Goal: Task Accomplishment & Management: Use online tool/utility

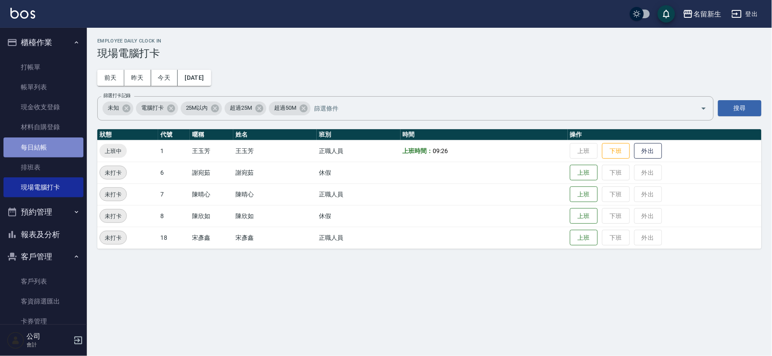
click at [63, 151] on link "每日結帳" at bounding box center [43, 148] width 80 height 20
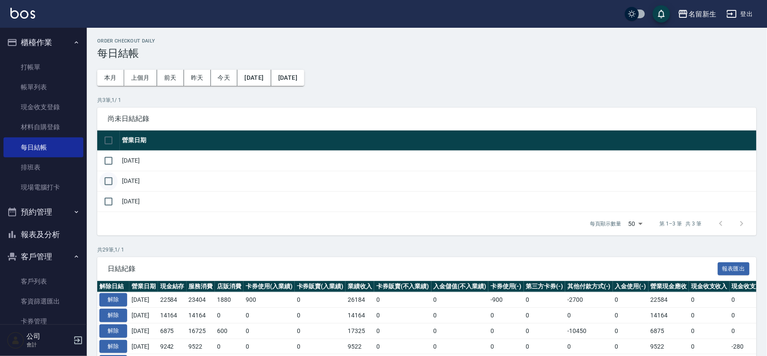
click at [110, 185] on input "checkbox" at bounding box center [108, 181] width 18 height 18
checkbox input "true"
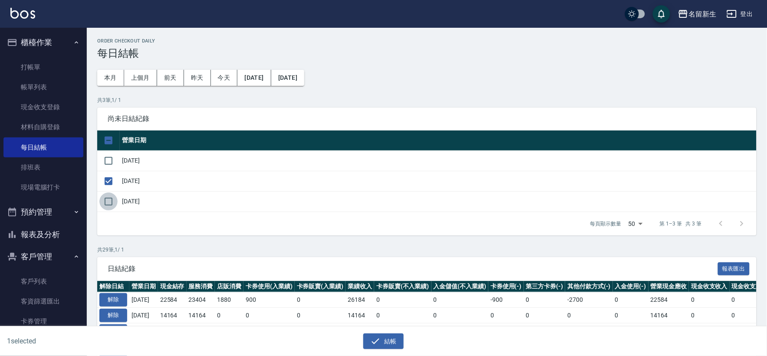
click at [110, 198] on input "checkbox" at bounding box center [108, 202] width 18 height 18
checkbox input "true"
click at [389, 337] on button "結帳" at bounding box center [383, 342] width 40 height 16
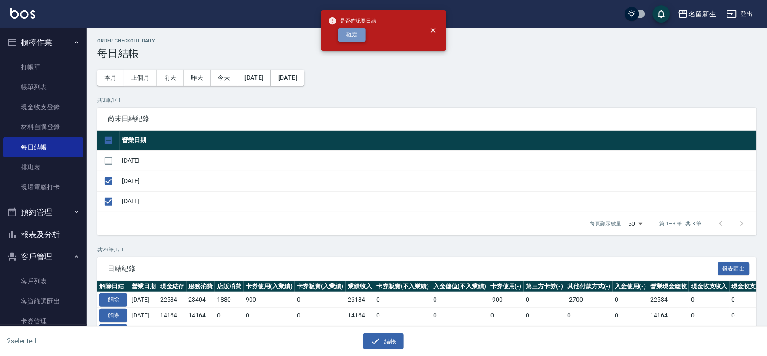
click at [350, 39] on button "確定" at bounding box center [352, 34] width 28 height 13
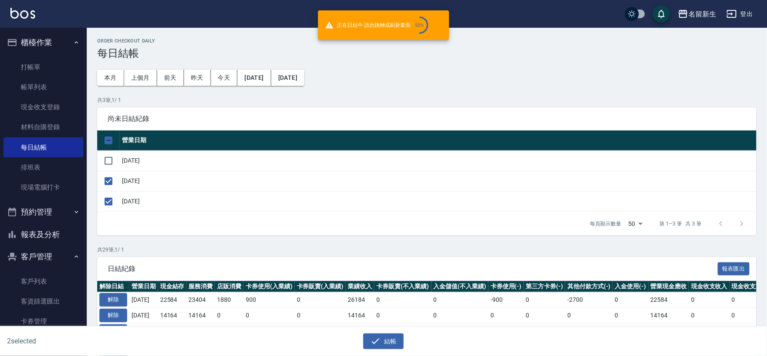
checkbox input "false"
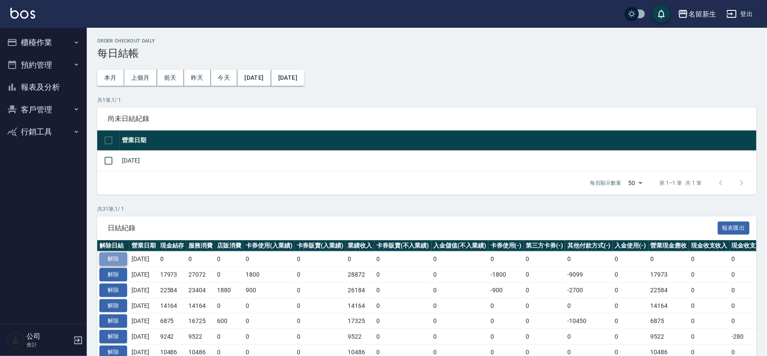
click at [122, 257] on button "解除" at bounding box center [113, 259] width 28 height 13
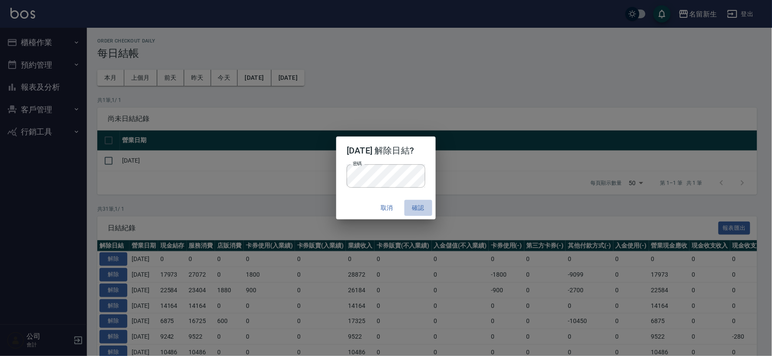
click at [419, 203] on button "確認" at bounding box center [418, 208] width 28 height 16
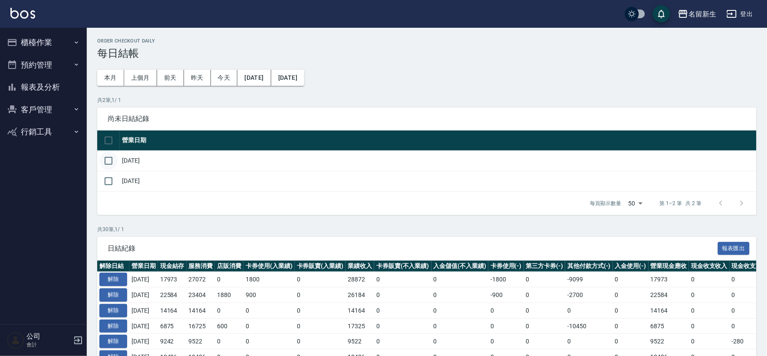
click at [109, 166] on input "checkbox" at bounding box center [108, 161] width 18 height 18
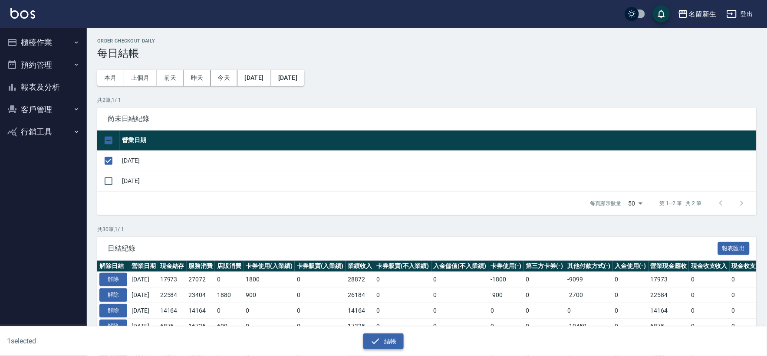
click at [389, 343] on button "結帳" at bounding box center [383, 342] width 40 height 16
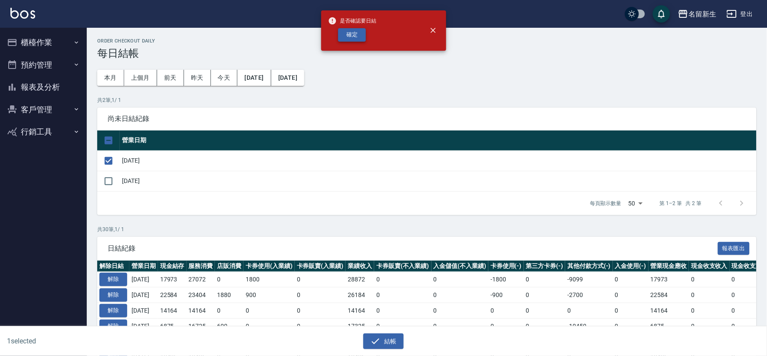
click at [341, 29] on button "確定" at bounding box center [352, 34] width 28 height 13
checkbox input "false"
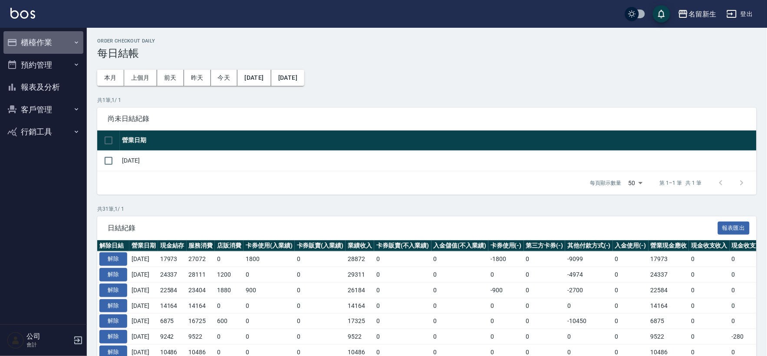
click at [71, 38] on button "櫃檯作業" at bounding box center [43, 42] width 80 height 23
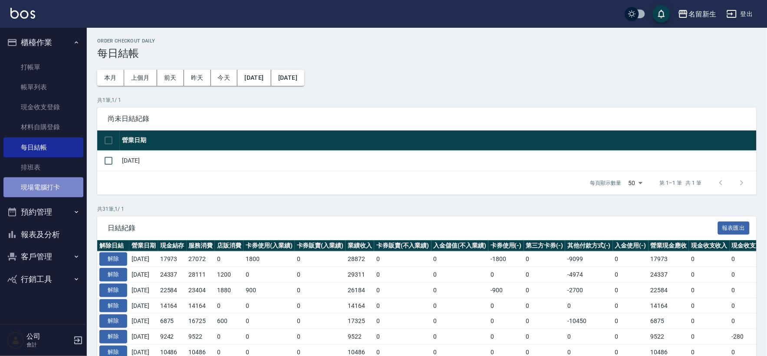
click at [37, 186] on link "現場電腦打卡" at bounding box center [43, 188] width 80 height 20
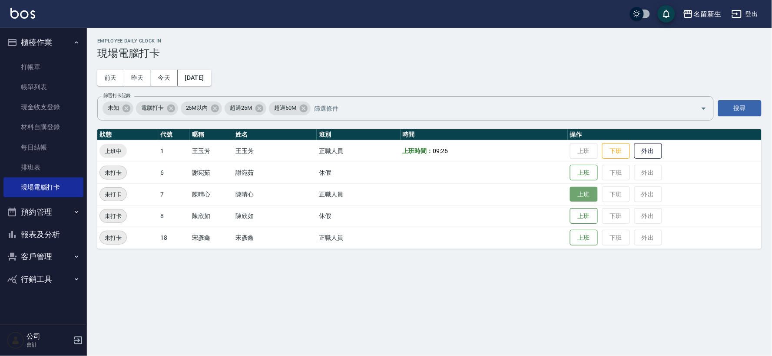
click at [576, 196] on button "上班" at bounding box center [584, 194] width 28 height 15
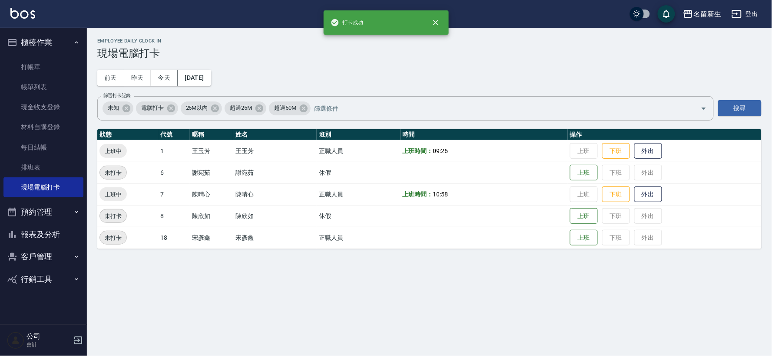
click at [73, 229] on button "報表及分析" at bounding box center [43, 235] width 80 height 23
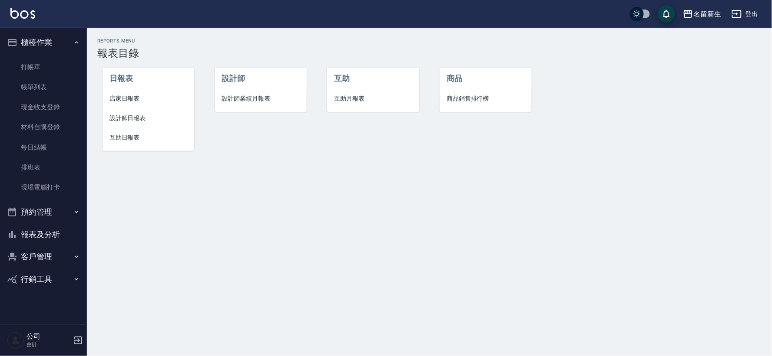
click at [248, 106] on li "設計師業績月報表" at bounding box center [261, 99] width 92 height 20
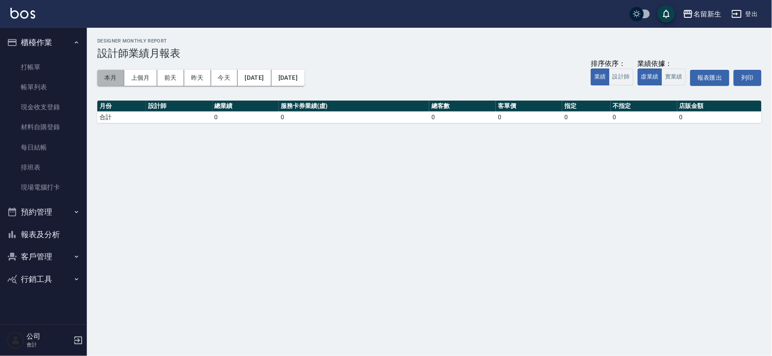
click at [116, 77] on button "本月" at bounding box center [110, 78] width 27 height 16
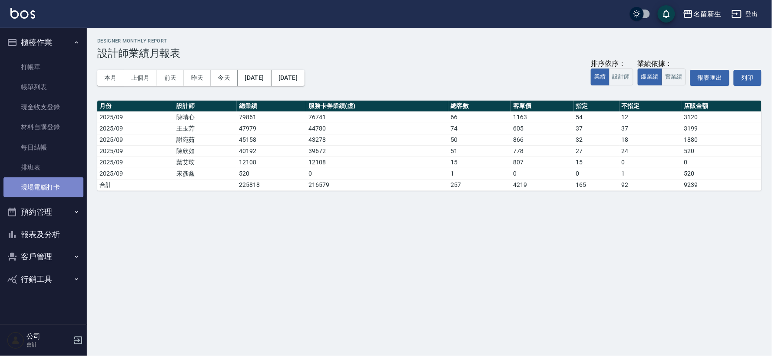
click at [63, 189] on link "現場電腦打卡" at bounding box center [43, 188] width 80 height 20
